Goal: Task Accomplishment & Management: Use online tool/utility

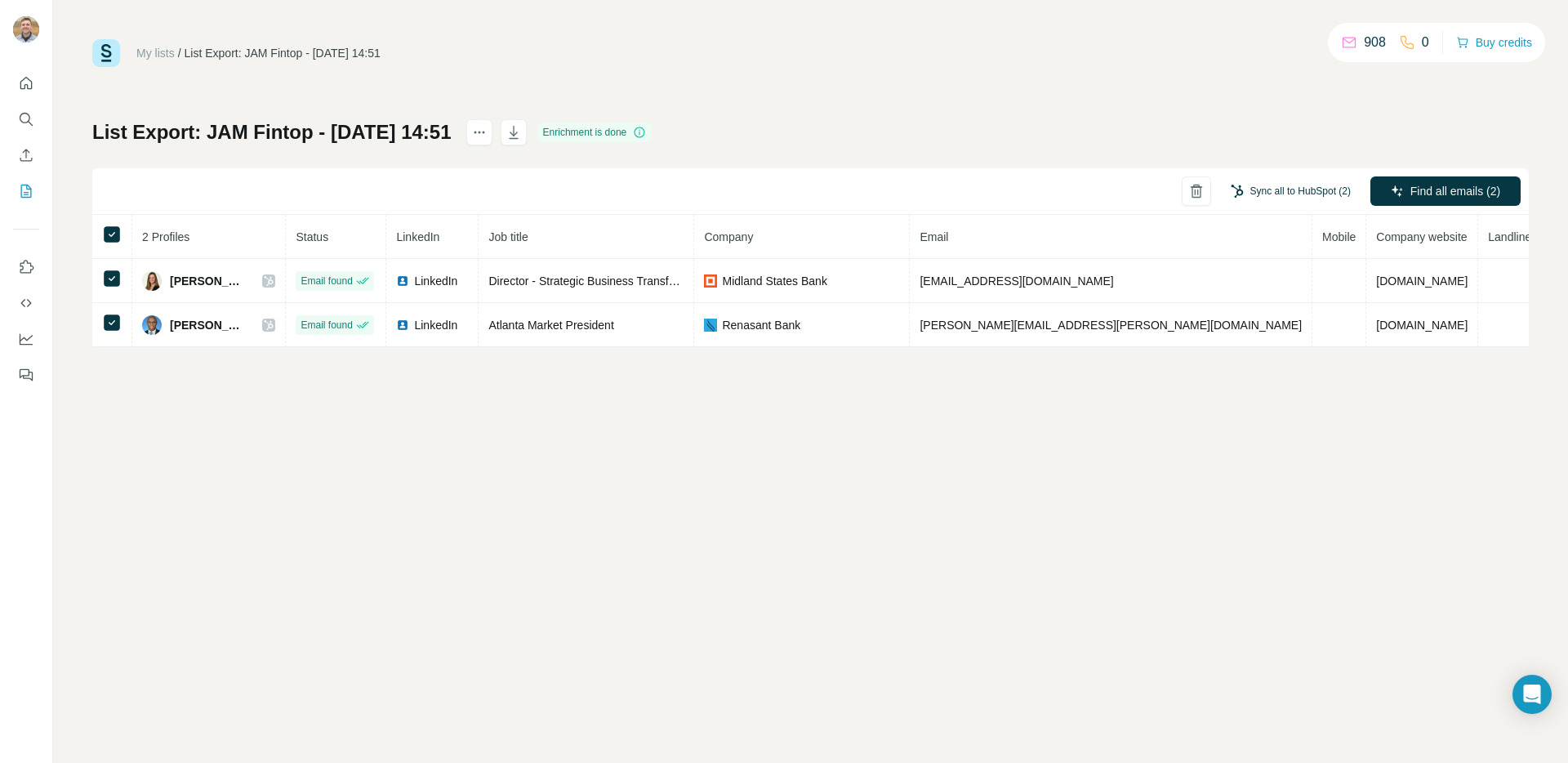
click at [1293, 200] on button "Sync all to HubSpot (2)" at bounding box center [1291, 191] width 143 height 25
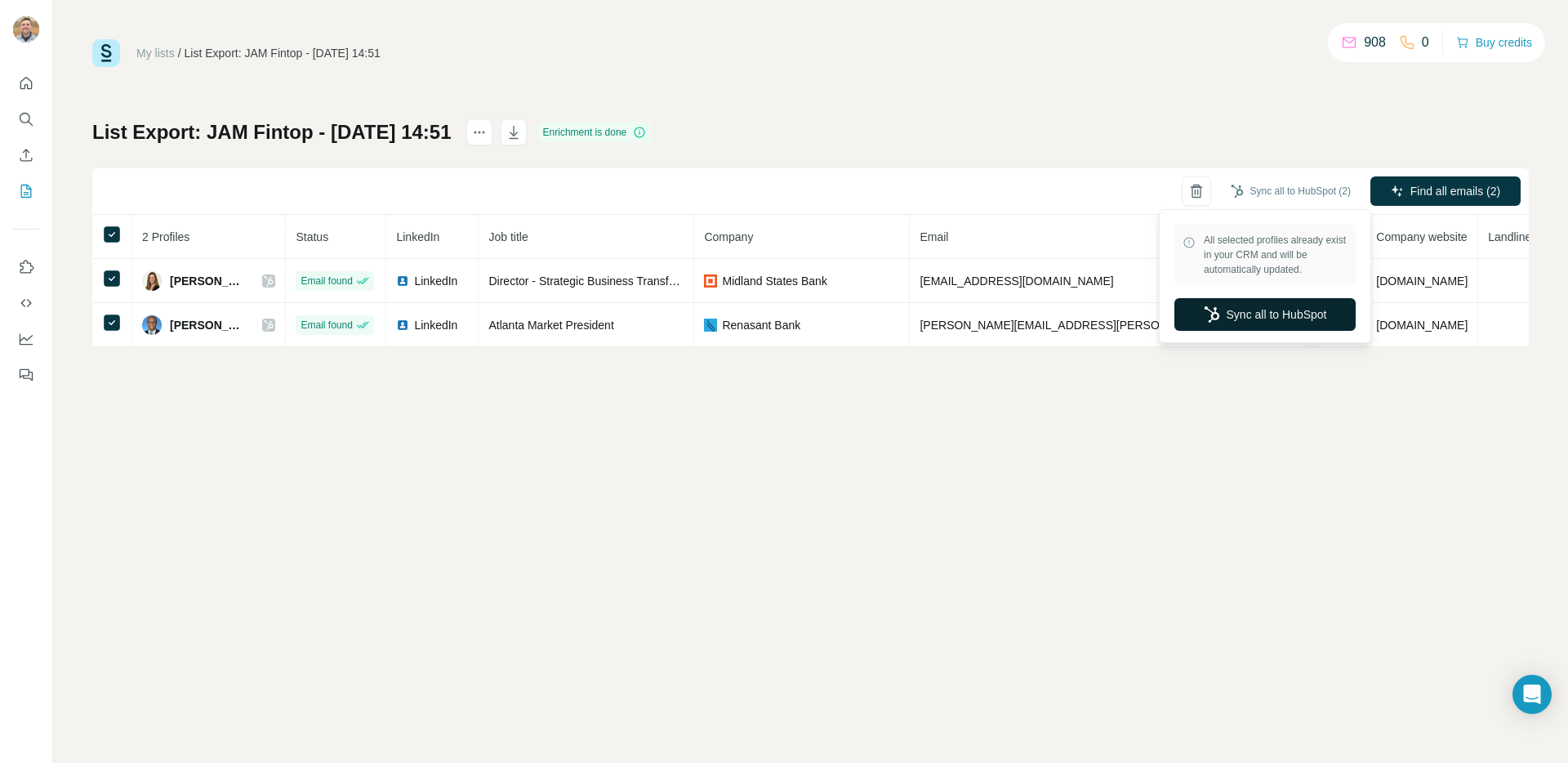
click at [1287, 308] on button "Sync all to HubSpot" at bounding box center [1265, 315] width 181 height 33
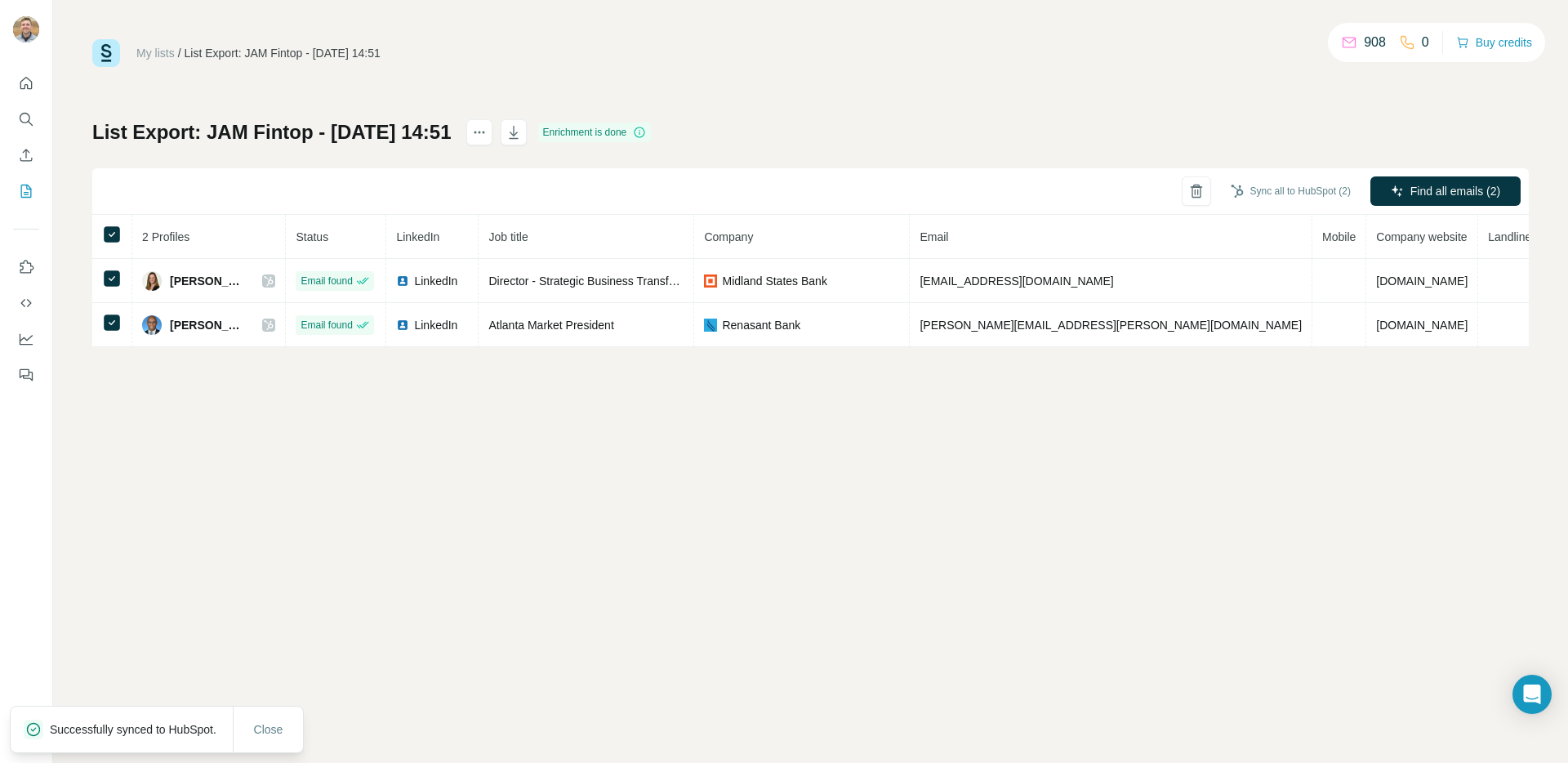
drag, startPoint x: 1444, startPoint y: 190, endPoint x: 1309, endPoint y: 372, distance: 226.6
click at [1309, 372] on div "My lists / List Export: JAM Fintop - 27/08/2025 14:51 908 0 Buy credits List Ex…" at bounding box center [810, 382] width 1515 height 763
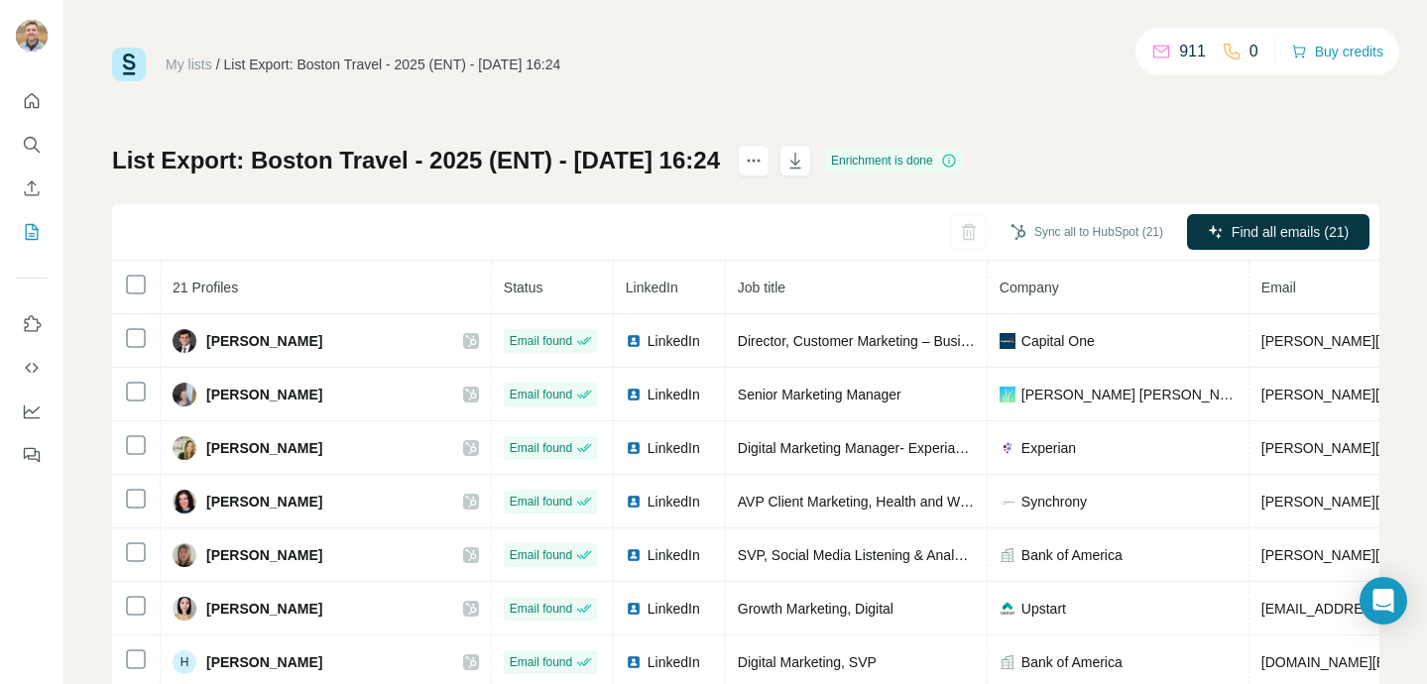
scroll to position [601, 0]
